Goal: Transaction & Acquisition: Purchase product/service

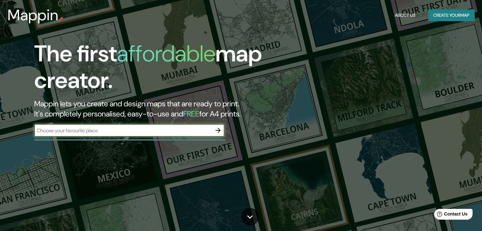
click at [434, 15] on button "Create your map" at bounding box center [451, 16] width 46 height 12
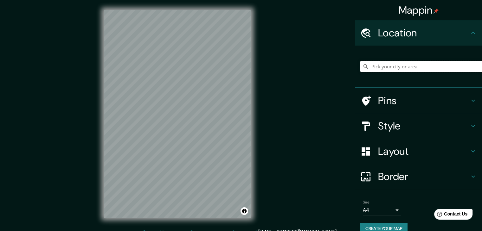
click at [389, 69] on input "Pick your city or area" at bounding box center [421, 66] width 122 height 11
type input "o"
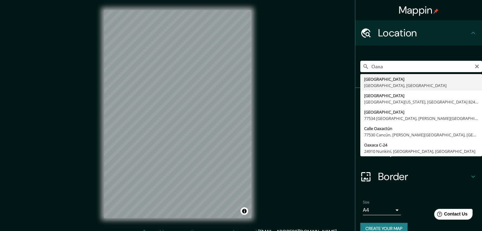
type input "[GEOGRAPHIC_DATA], [GEOGRAPHIC_DATA], [GEOGRAPHIC_DATA]"
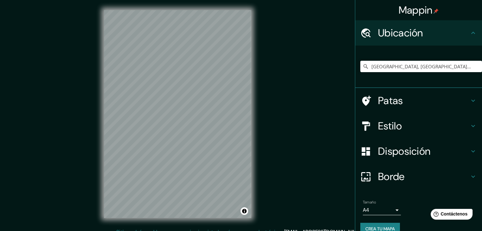
click at [333, 80] on div "Mappin Ubicación [GEOGRAPHIC_DATA], [GEOGRAPHIC_DATA], [GEOGRAPHIC_DATA] Patas …" at bounding box center [241, 119] width 482 height 239
click at [470, 100] on icon at bounding box center [474, 101] width 8 height 8
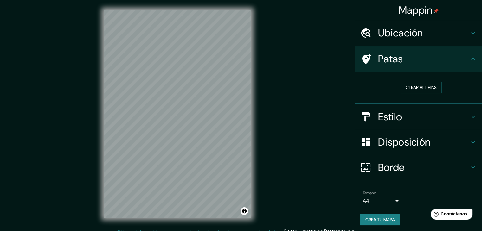
click at [471, 58] on icon at bounding box center [474, 59] width 8 height 8
click at [471, 116] on icon at bounding box center [473, 117] width 4 height 2
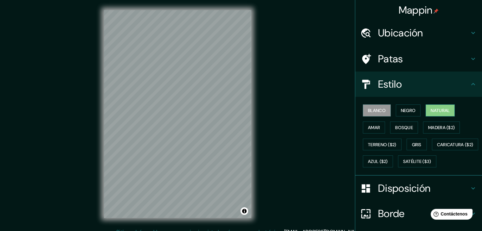
click at [439, 106] on button "Natural" at bounding box center [440, 111] width 29 height 12
click at [368, 125] on font "Amar" at bounding box center [374, 128] width 12 height 6
click at [438, 110] on font "Natural" at bounding box center [440, 111] width 19 height 6
click at [435, 129] on font "Madera ($2)" at bounding box center [441, 128] width 27 height 6
click at [437, 109] on font "Natural" at bounding box center [440, 111] width 19 height 6
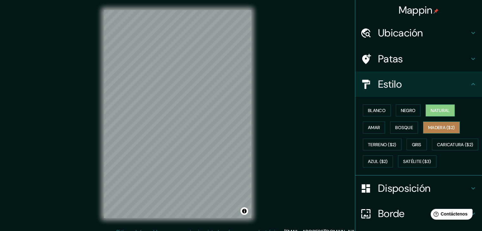
click at [439, 127] on font "Madera ($2)" at bounding box center [441, 128] width 27 height 6
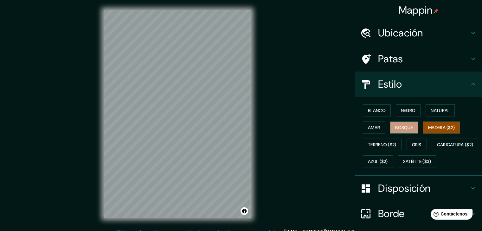
click at [395, 124] on font "Bosque" at bounding box center [404, 128] width 18 height 8
click at [368, 126] on font "Amar" at bounding box center [374, 128] width 12 height 6
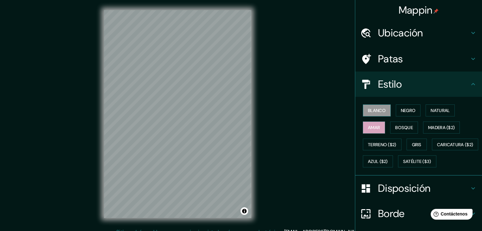
click at [369, 110] on font "Blanco" at bounding box center [377, 111] width 18 height 6
click at [434, 109] on font "Natural" at bounding box center [440, 111] width 19 height 6
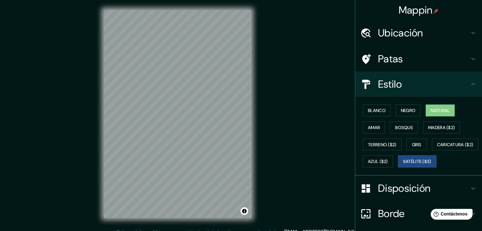
click at [403, 165] on font "Satélite ($3)" at bounding box center [417, 162] width 28 height 6
click at [388, 159] on font "Azul ($2)" at bounding box center [378, 162] width 20 height 6
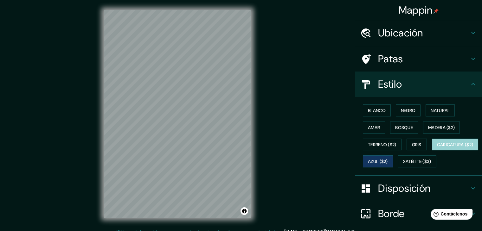
click at [437, 148] on font "Caricatura ($2)" at bounding box center [455, 145] width 36 height 6
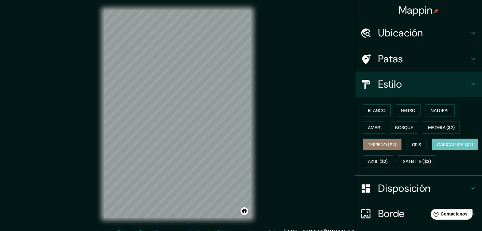
click at [386, 144] on font "Terreno ($2)" at bounding box center [382, 145] width 29 height 6
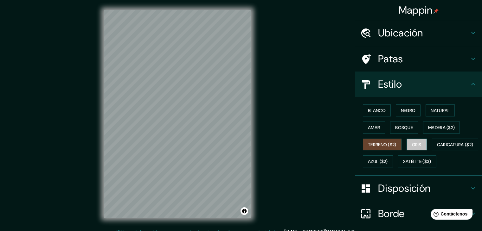
click at [407, 142] on button "Gris" at bounding box center [417, 145] width 20 height 12
click at [442, 129] on font "Madera ($2)" at bounding box center [441, 128] width 27 height 6
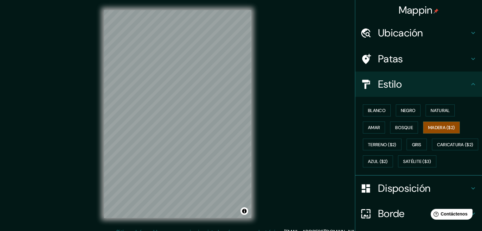
drag, startPoint x: 400, startPoint y: 128, endPoint x: 404, endPoint y: 120, distance: 8.4
click at [404, 120] on div "Blanco Negro Natural Amar Bosque Madera ($2) Terreno ($2) Gris Caricatura ($2) …" at bounding box center [421, 136] width 122 height 68
click at [402, 130] on font "Bosque" at bounding box center [404, 128] width 18 height 6
click at [400, 126] on font "Bosque" at bounding box center [404, 128] width 18 height 6
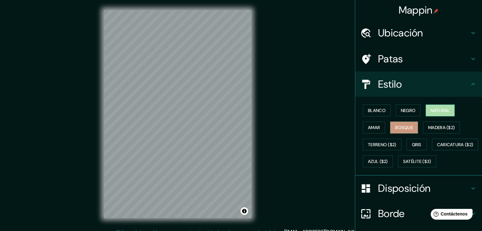
click at [434, 109] on font "Natural" at bounding box center [440, 111] width 19 height 6
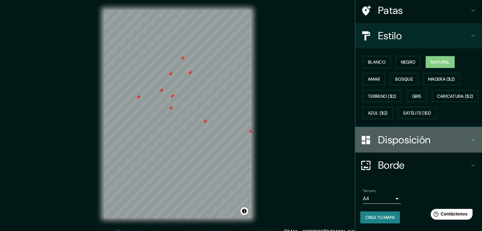
click at [470, 141] on icon at bounding box center [474, 140] width 8 height 8
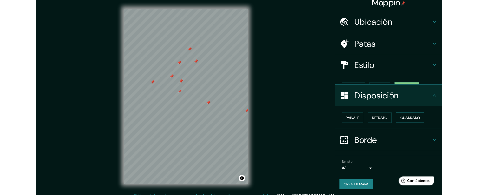
scroll to position [0, 0]
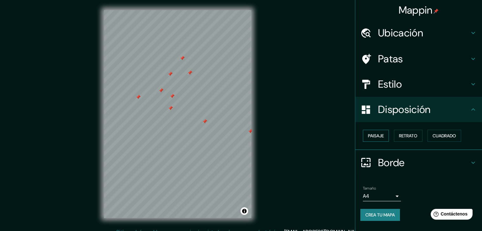
click at [380, 138] on font "Paisaje" at bounding box center [376, 136] width 16 height 6
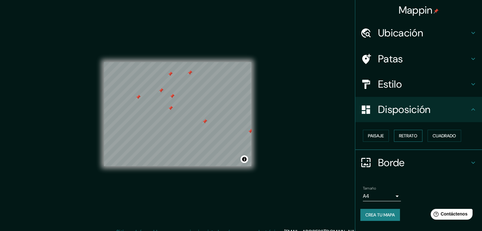
click at [398, 135] on button "Retrato" at bounding box center [408, 136] width 29 height 12
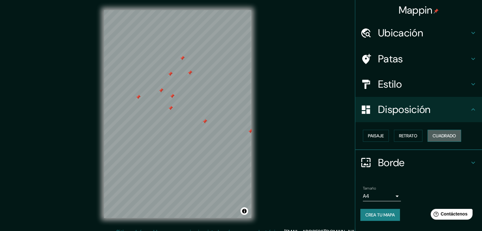
click at [444, 139] on font "Cuadrado" at bounding box center [444, 136] width 23 height 8
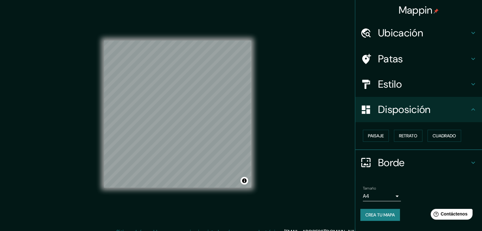
click at [199, 213] on div "© Mapbox © OpenStreetMap Improve this map" at bounding box center [177, 114] width 147 height 208
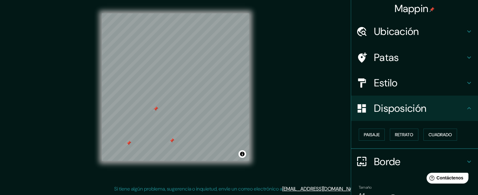
scroll to position [33, 0]
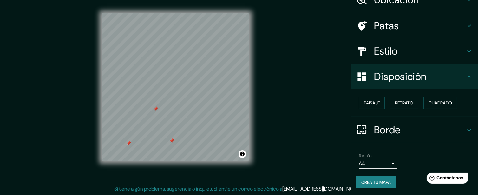
click at [388, 161] on body "Mappin Ubicación [GEOGRAPHIC_DATA], [GEOGRAPHIC_DATA], [GEOGRAPHIC_DATA] Patas …" at bounding box center [239, 86] width 478 height 195
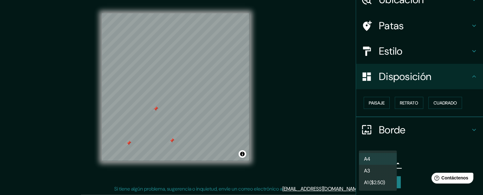
click at [381, 170] on li "A3" at bounding box center [378, 171] width 38 height 12
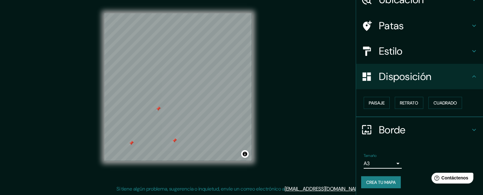
click at [382, 162] on body "Mappin Ubicación [GEOGRAPHIC_DATA], [GEOGRAPHIC_DATA], [GEOGRAPHIC_DATA] Patas …" at bounding box center [241, 86] width 483 height 195
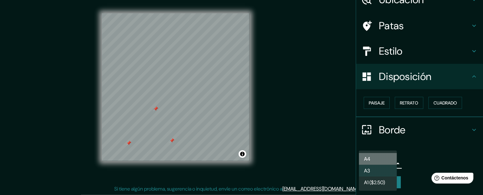
click at [378, 161] on li "A4" at bounding box center [378, 159] width 38 height 12
type input "single"
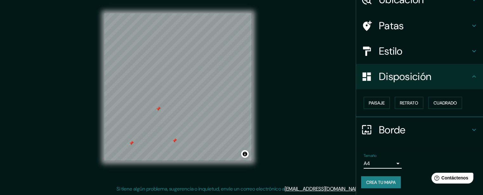
click at [389, 164] on body "Mappin Ubicación [GEOGRAPHIC_DATA], [GEOGRAPHIC_DATA], [GEOGRAPHIC_DATA] Patas …" at bounding box center [241, 86] width 483 height 195
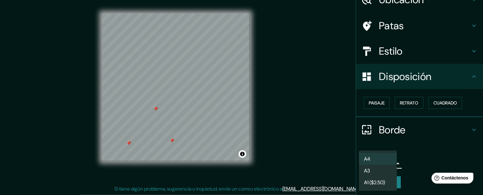
click at [453, 150] on div at bounding box center [241, 97] width 483 height 195
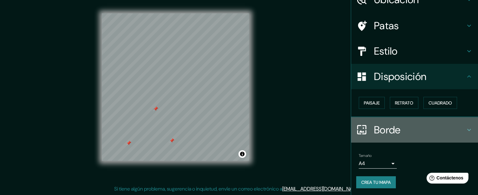
click at [465, 127] on icon at bounding box center [469, 130] width 8 height 8
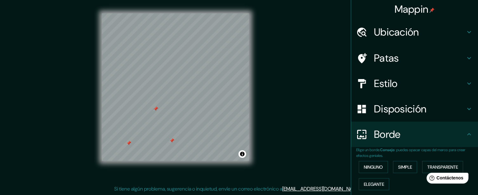
scroll to position [0, 0]
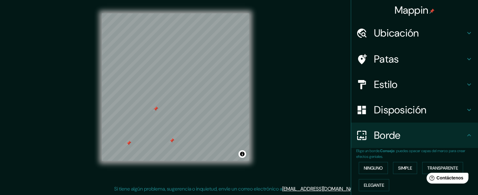
click at [468, 32] on div "Ubicación" at bounding box center [414, 32] width 127 height 25
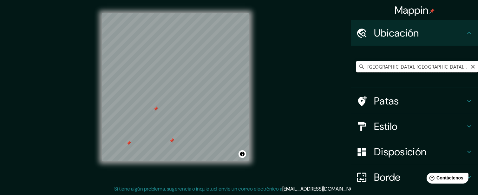
click at [409, 65] on input "[GEOGRAPHIC_DATA], [GEOGRAPHIC_DATA], [GEOGRAPHIC_DATA]" at bounding box center [417, 66] width 122 height 11
click at [471, 66] on icon "Claro" at bounding box center [473, 67] width 4 height 4
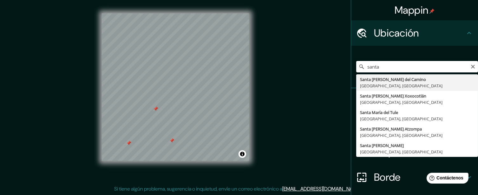
type input "Santa [PERSON_NAME] Xoxocotlán, [GEOGRAPHIC_DATA], [GEOGRAPHIC_DATA]"
